Goal: Use online tool/utility: Utilize a website feature to perform a specific function

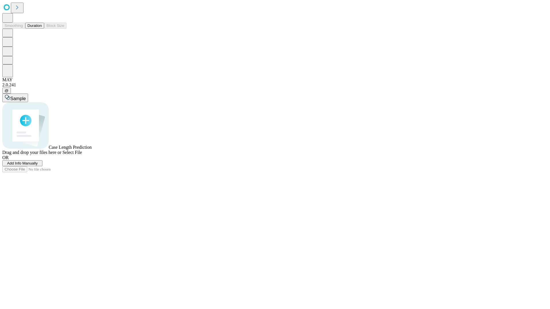
click at [42, 29] on button "Duration" at bounding box center [34, 26] width 19 height 6
click at [38, 166] on span "Add Info Manually" at bounding box center [22, 163] width 31 height 4
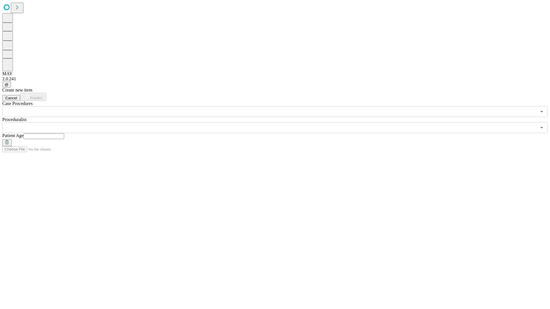
click at [64, 134] on input "text" at bounding box center [43, 137] width 41 height 6
type input "**"
click at [279, 122] on input "text" at bounding box center [269, 127] width 534 height 11
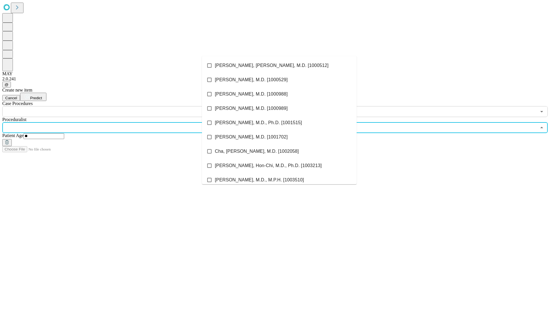
click at [279, 66] on li "[PERSON_NAME], [PERSON_NAME], M.D. [1000512]" at bounding box center [279, 65] width 155 height 14
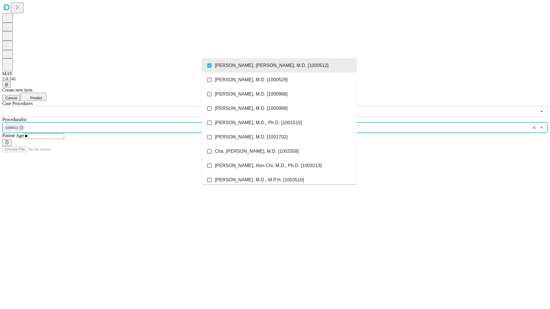
click at [120, 106] on input "text" at bounding box center [269, 111] width 534 height 11
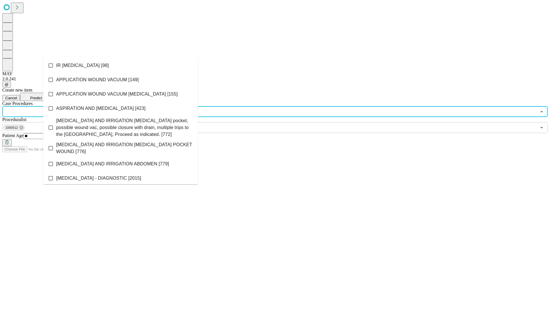
click at [121, 66] on li "IR [MEDICAL_DATA] [98]" at bounding box center [120, 65] width 155 height 14
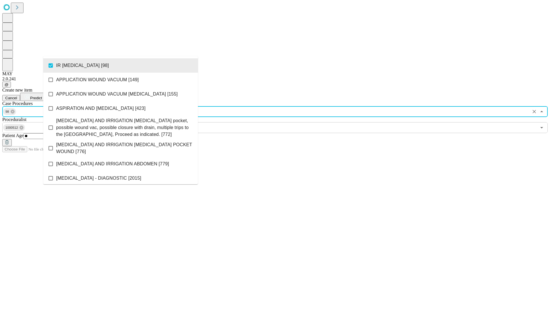
click at [42, 96] on span "Predict" at bounding box center [36, 98] width 12 height 4
